Goal: Information Seeking & Learning: Learn about a topic

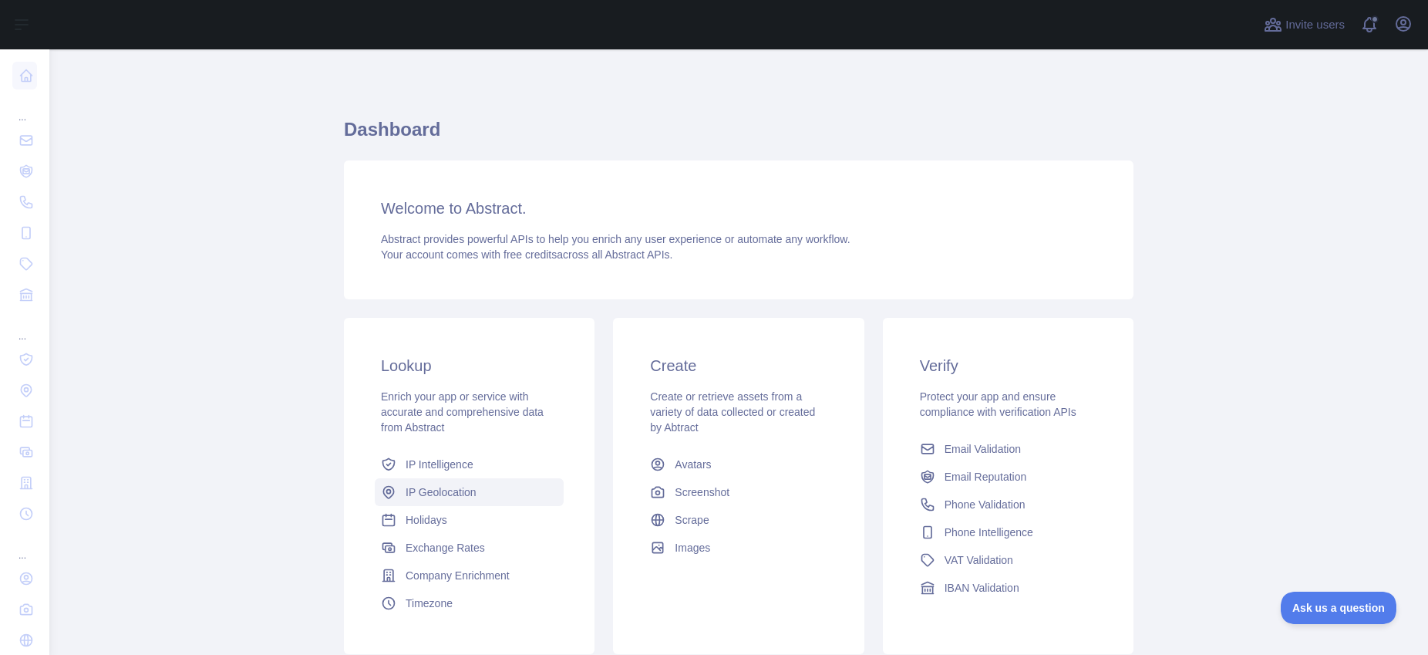
click at [433, 484] on span "IP Geolocation" at bounding box center [441, 491] width 71 height 15
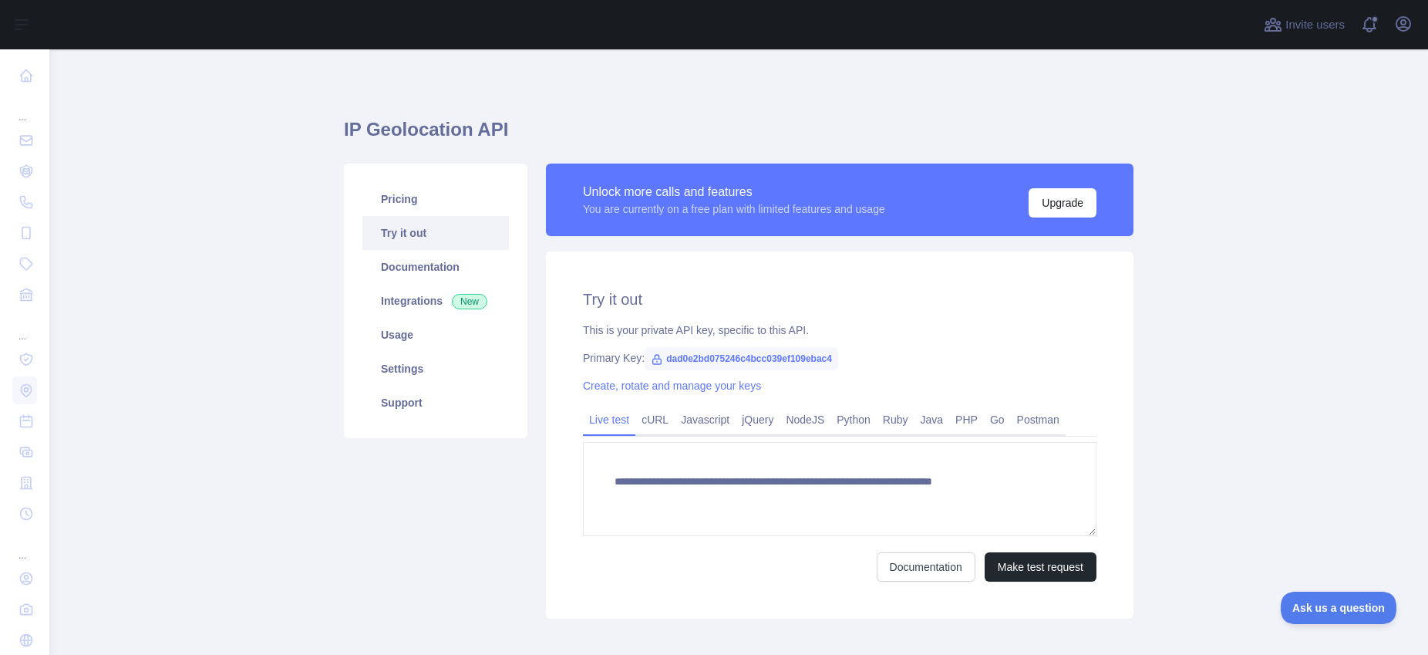
type textarea "**********"
click at [399, 336] on link "Usage" at bounding box center [435, 335] width 146 height 34
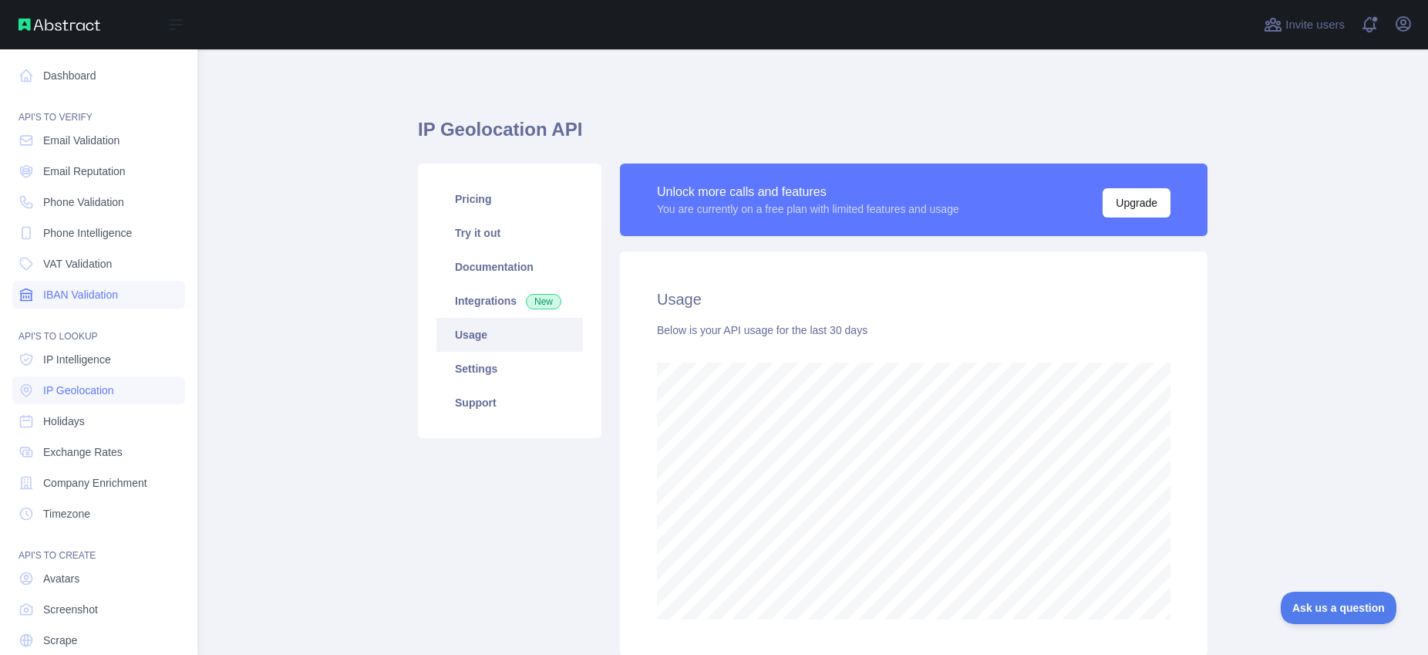
scroll to position [770402, 769777]
click at [86, 167] on span "Email Reputation" at bounding box center [84, 170] width 82 height 15
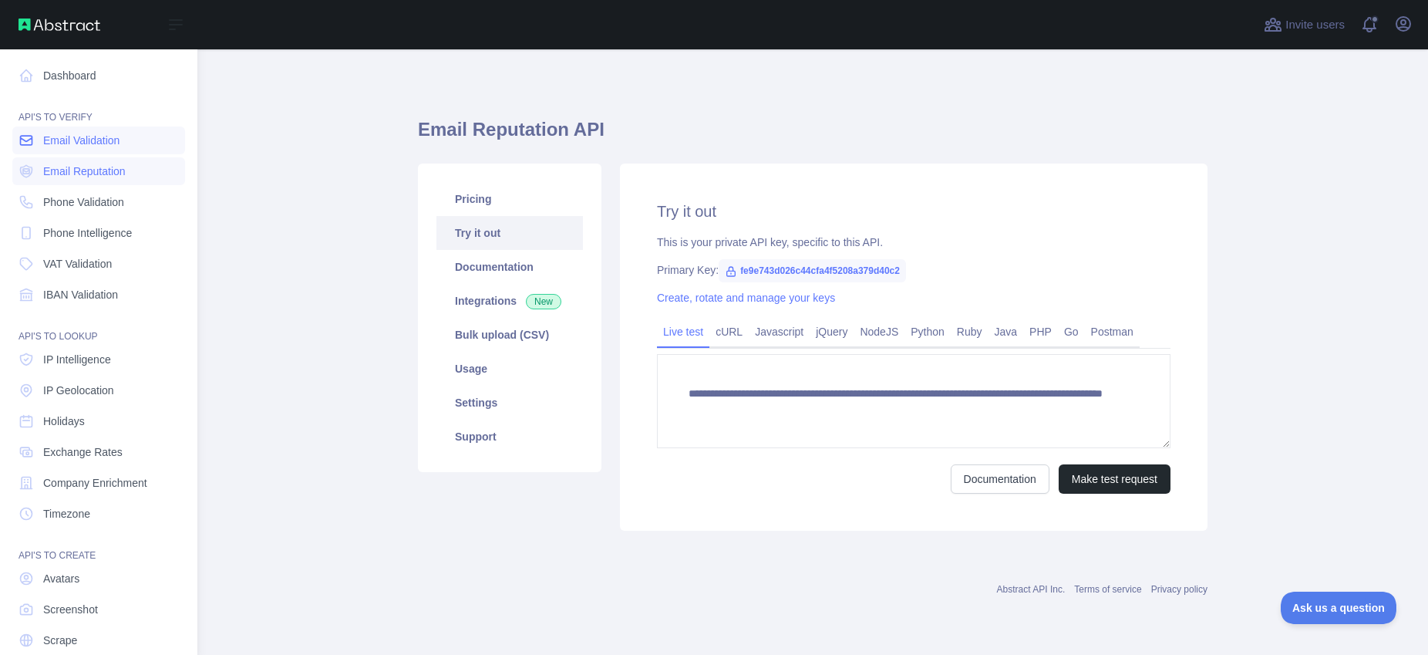
click at [89, 140] on span "Email Validation" at bounding box center [81, 140] width 76 height 15
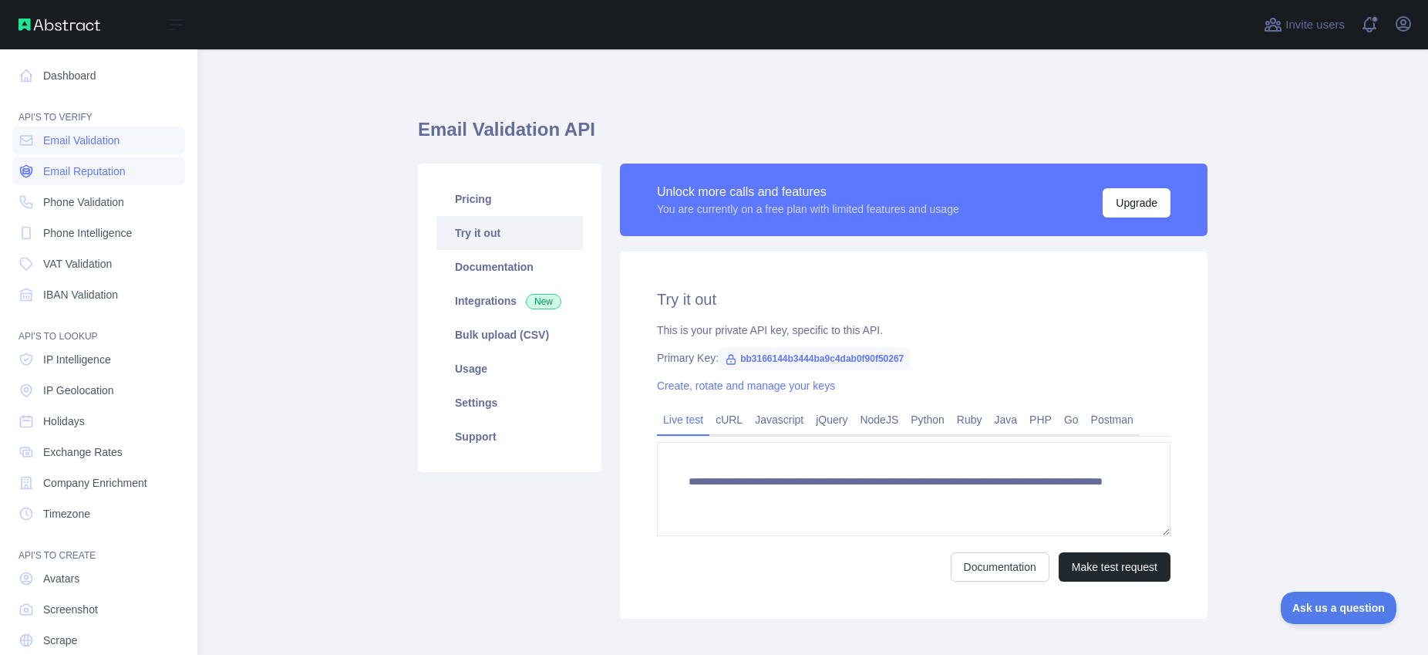
click at [84, 171] on span "Email Reputation" at bounding box center [84, 170] width 82 height 15
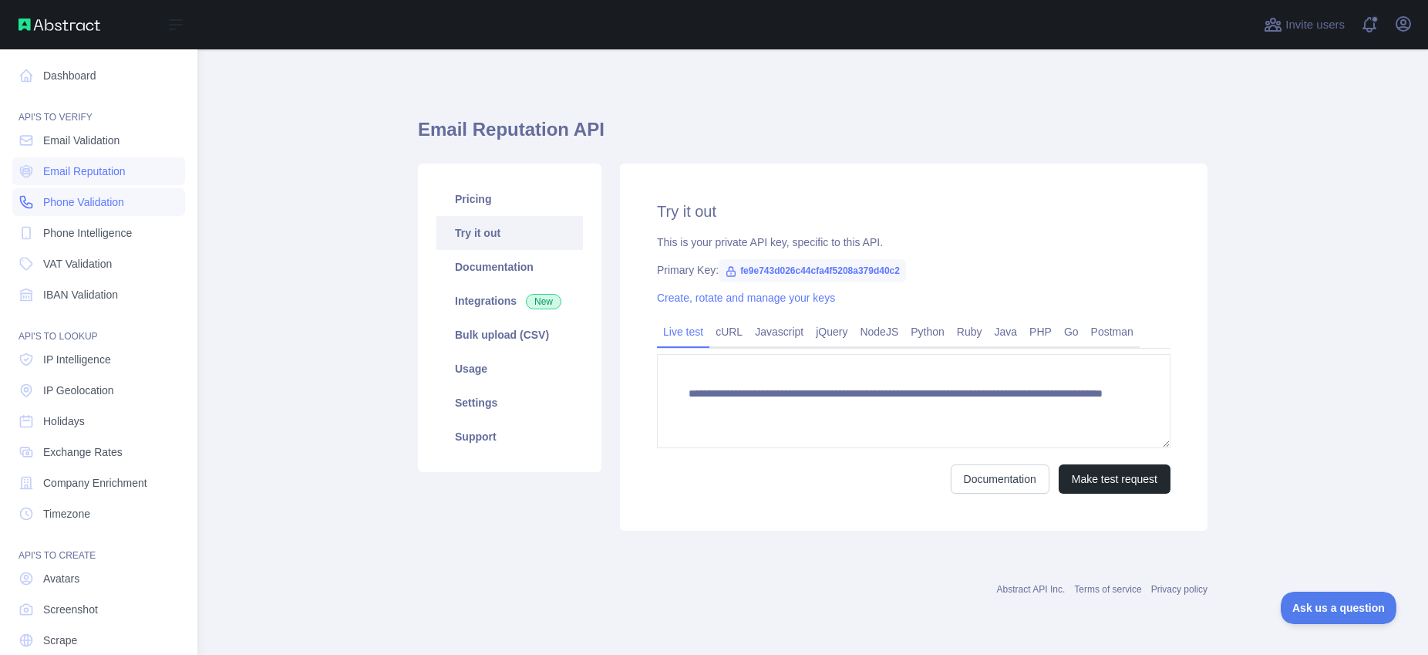
click at [82, 205] on span "Phone Validation" at bounding box center [83, 201] width 81 height 15
click at [81, 227] on span "Phone Intelligence" at bounding box center [87, 232] width 89 height 15
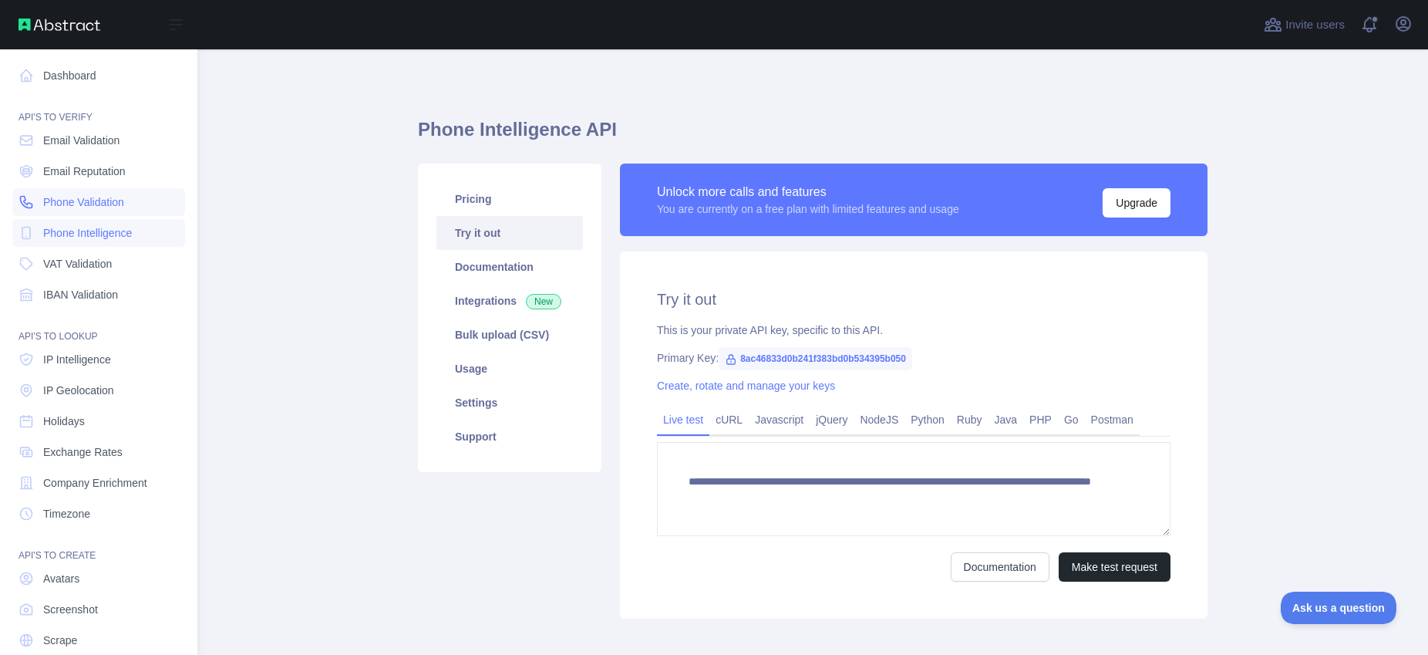
click at [83, 203] on span "Phone Validation" at bounding box center [83, 201] width 81 height 15
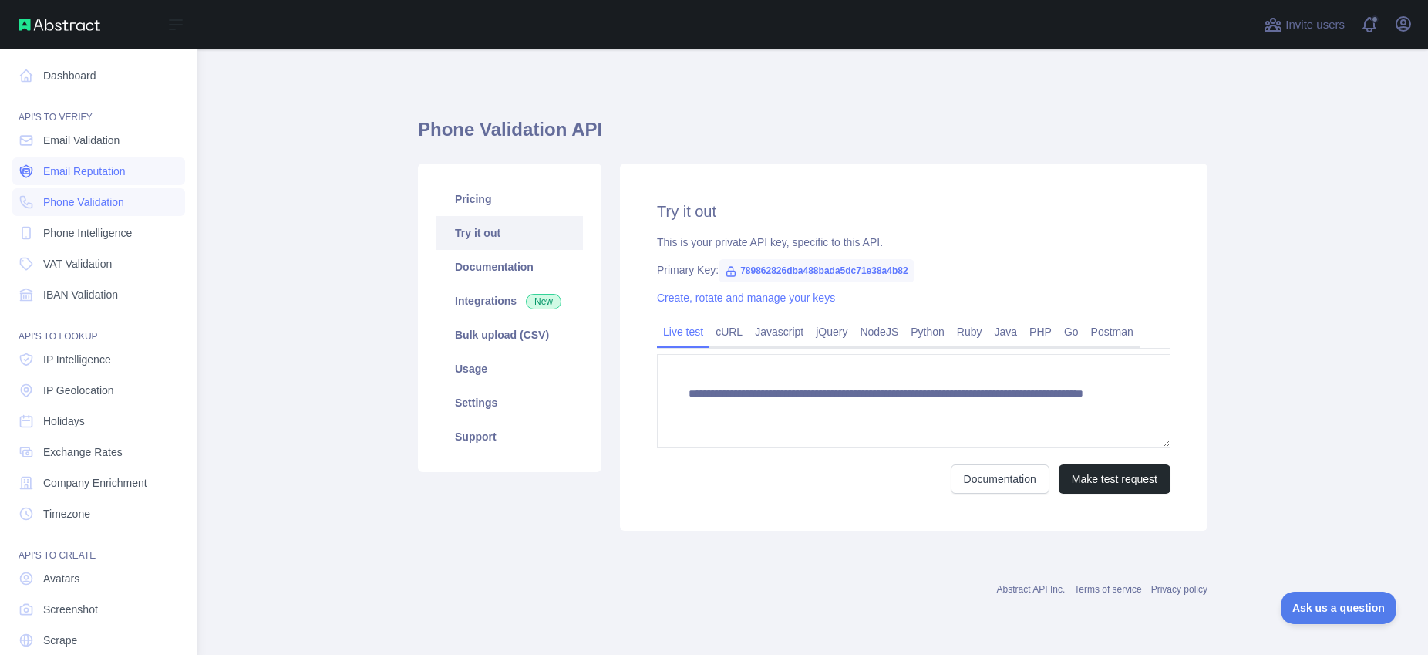
click at [83, 179] on link "Email Reputation" at bounding box center [98, 171] width 173 height 28
click at [72, 389] on span "IP Geolocation" at bounding box center [78, 389] width 71 height 15
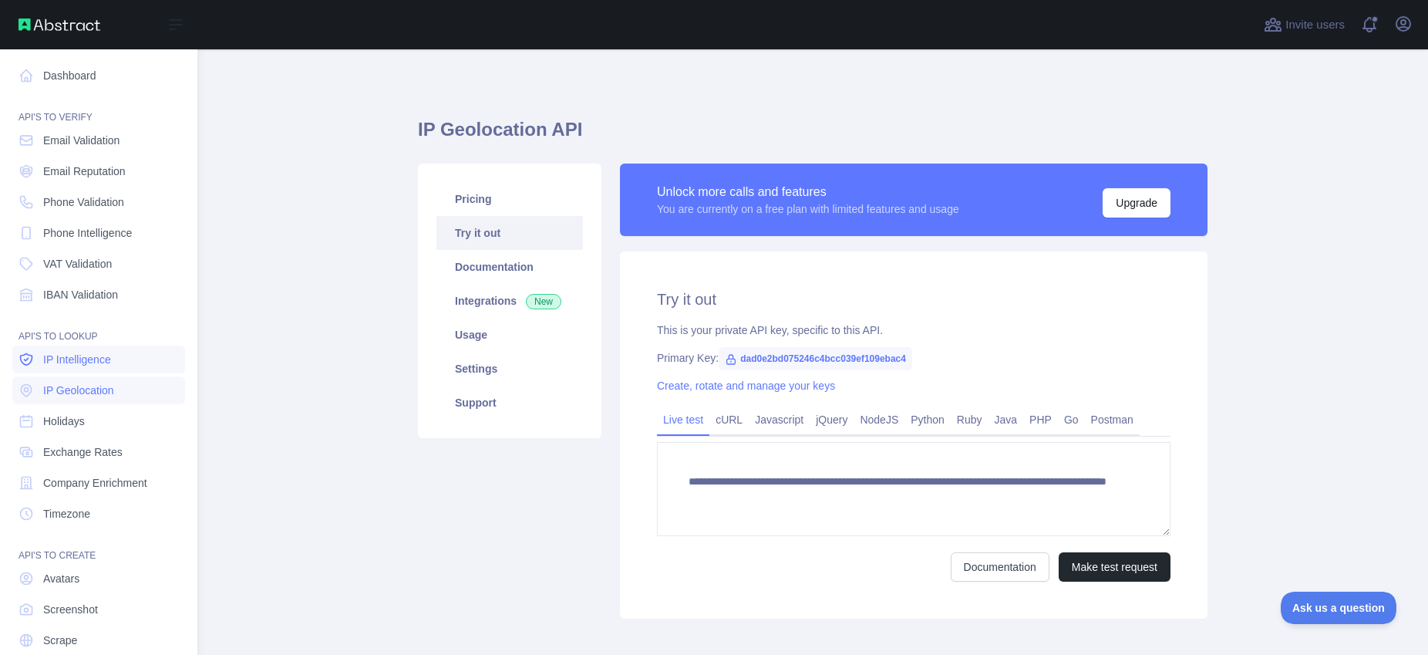
click at [67, 365] on span "IP Intelligence" at bounding box center [77, 359] width 68 height 15
